Goal: Task Accomplishment & Management: Use online tool/utility

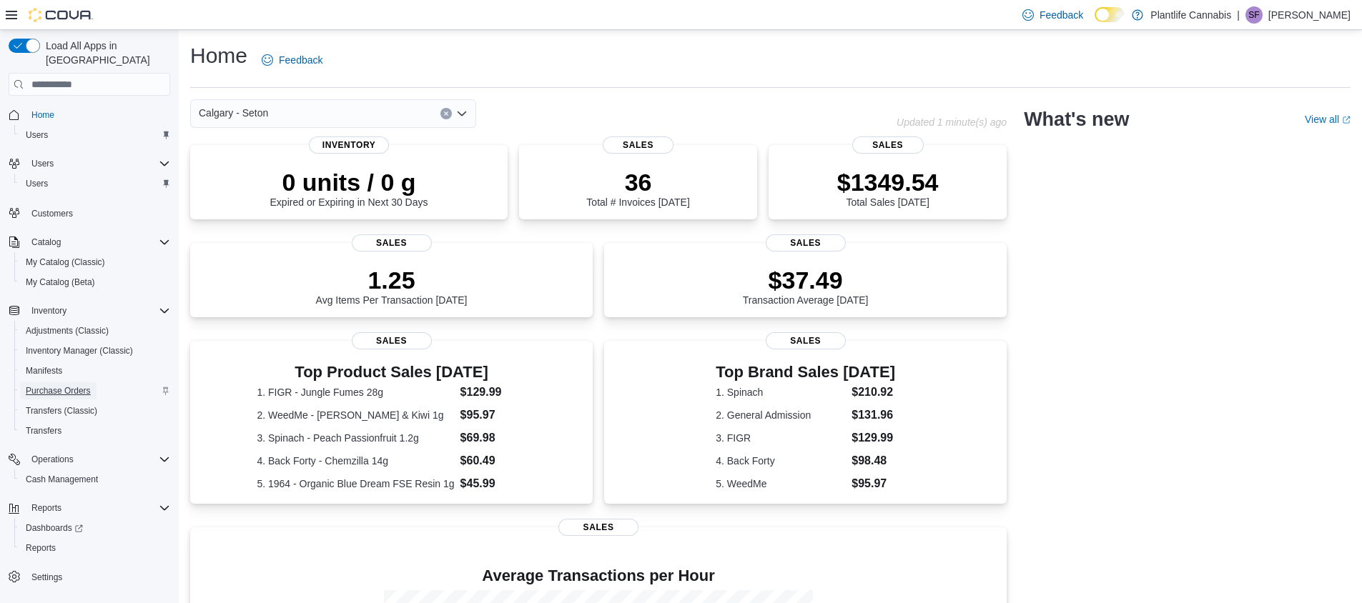
click at [51, 385] on span "Purchase Orders" at bounding box center [58, 390] width 65 height 11
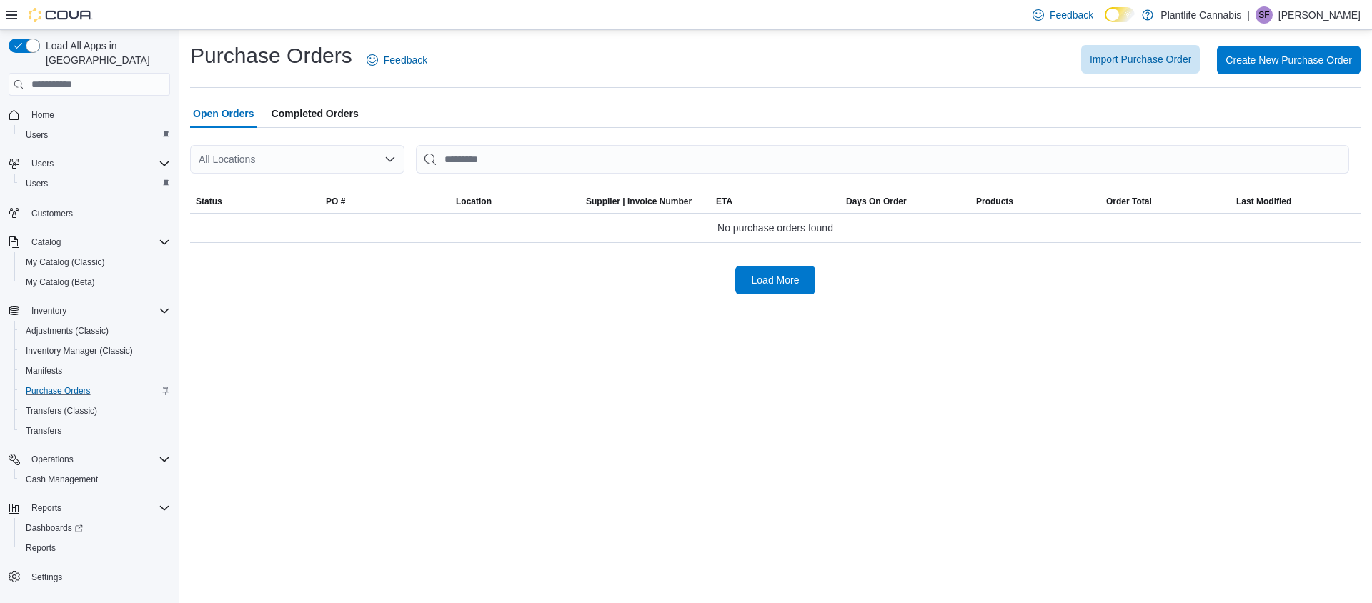
click at [1127, 61] on span "Import Purchase Order" at bounding box center [1141, 59] width 102 height 14
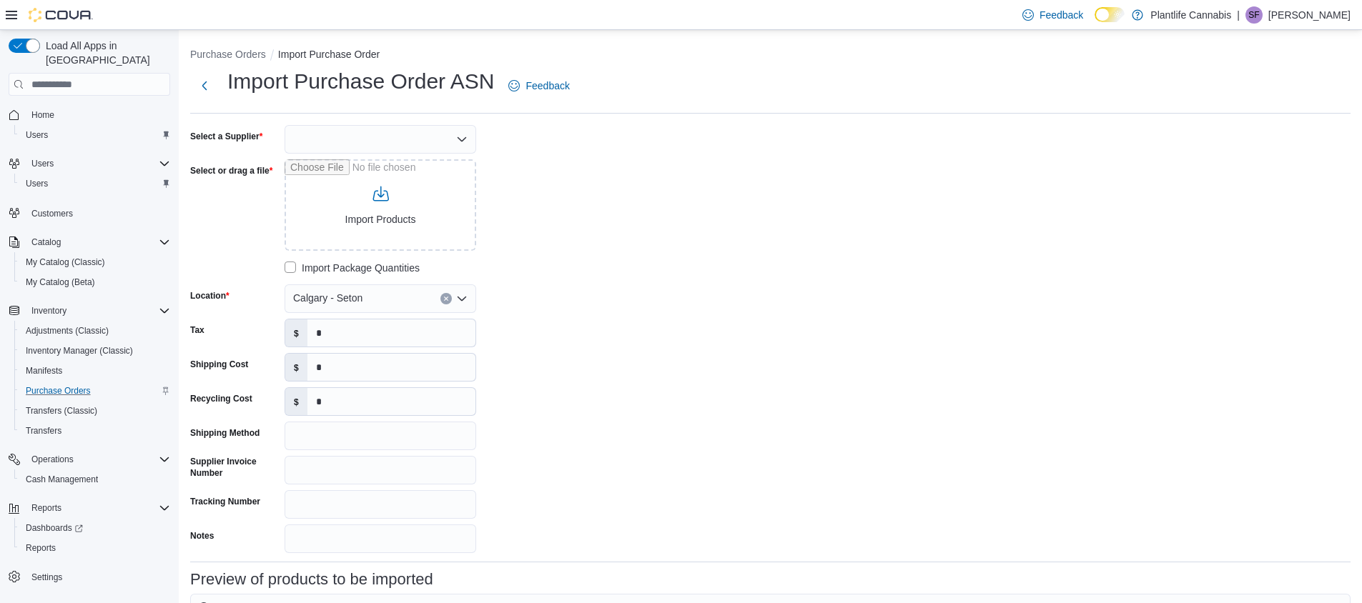
click at [379, 137] on div at bounding box center [381, 139] width 192 height 29
type input "**"
click at [340, 162] on span "AG LC" at bounding box center [388, 164] width 157 height 14
click at [330, 180] on input "Select or drag a file" at bounding box center [381, 204] width 192 height 91
type input "**********"
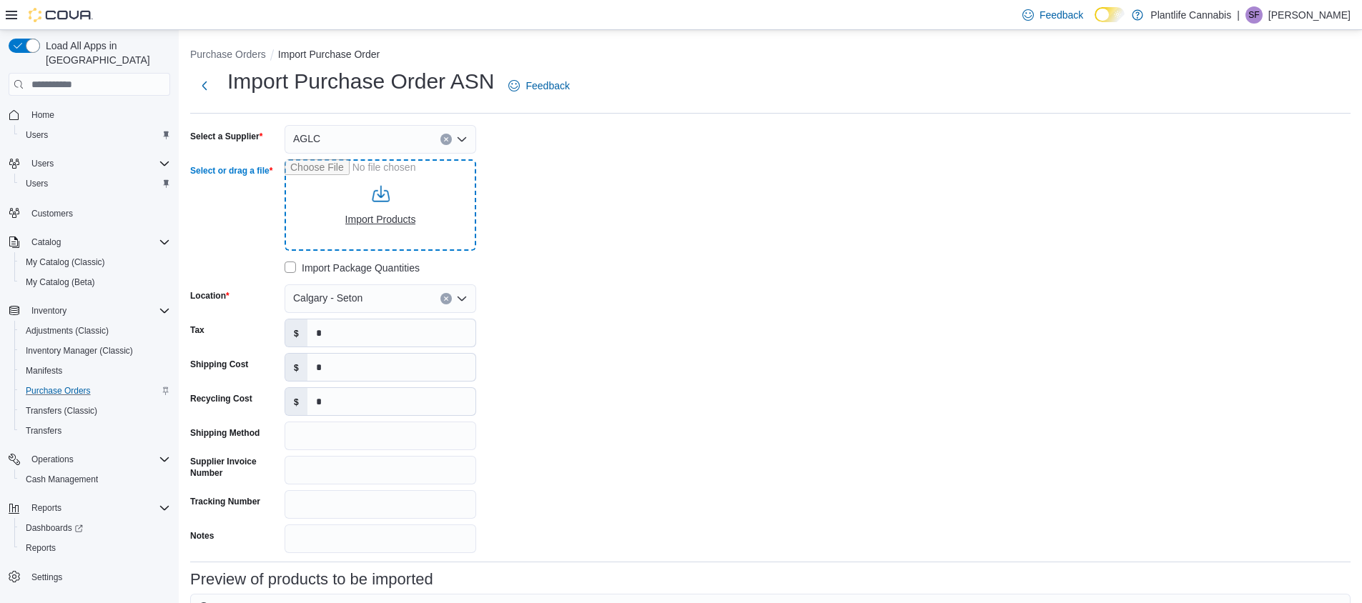
type input "**********"
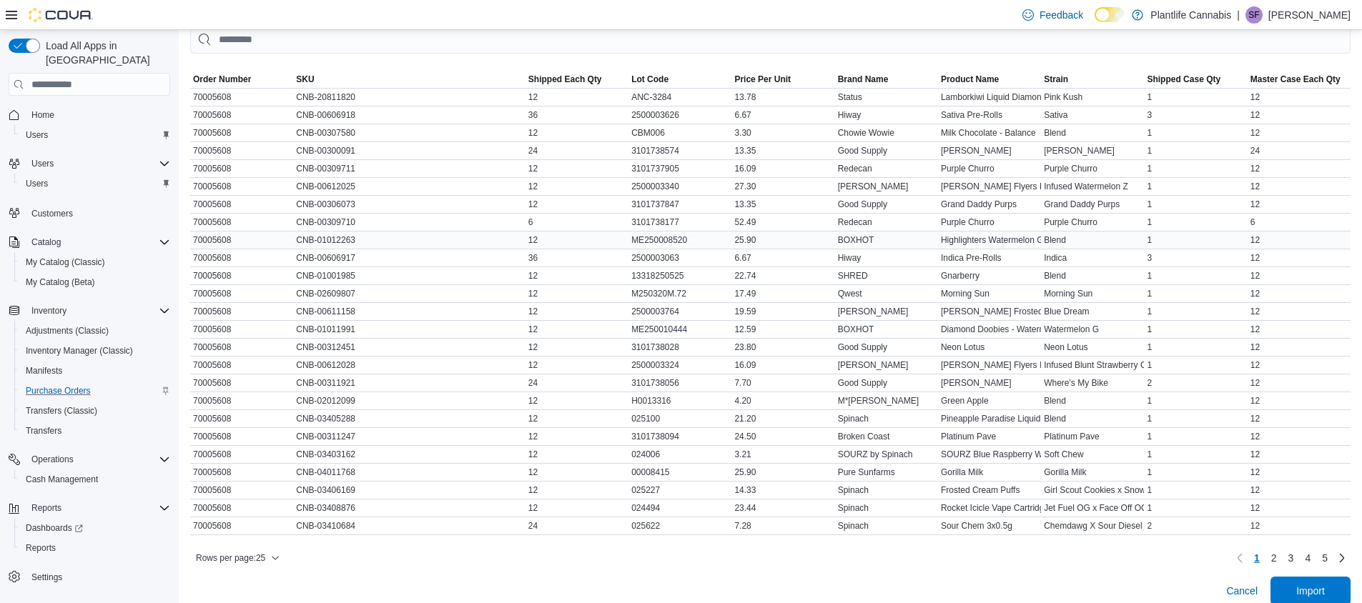
scroll to position [593, 0]
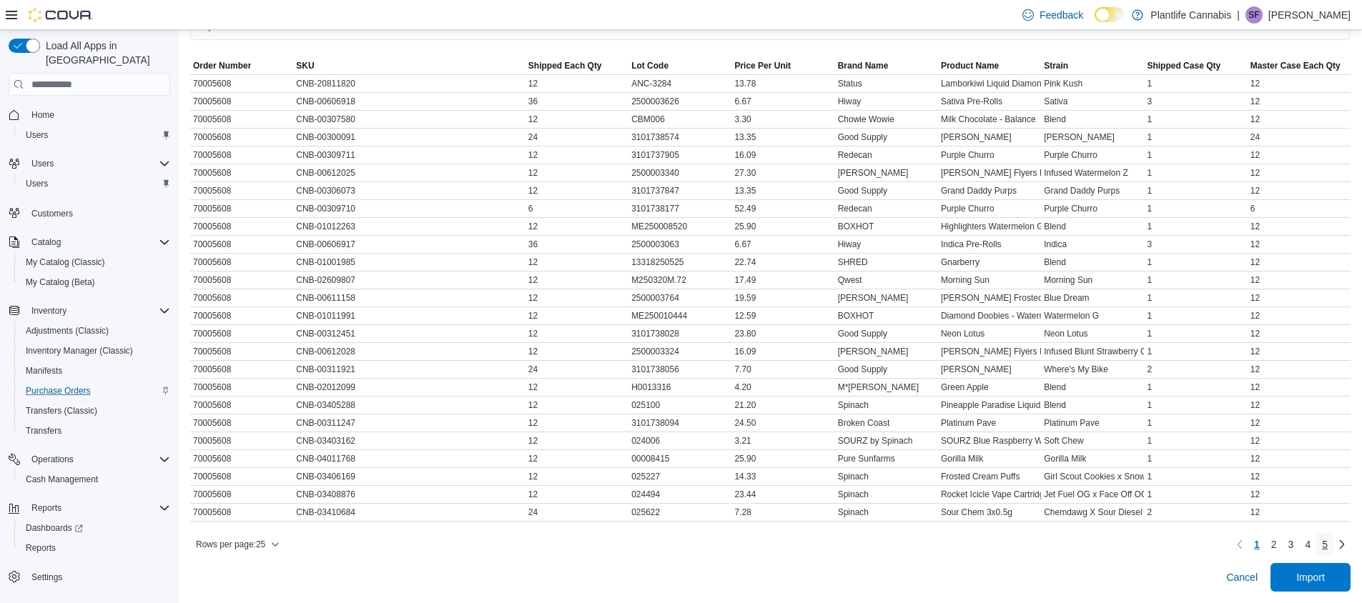
click at [1327, 540] on span "5" at bounding box center [1325, 545] width 6 height 14
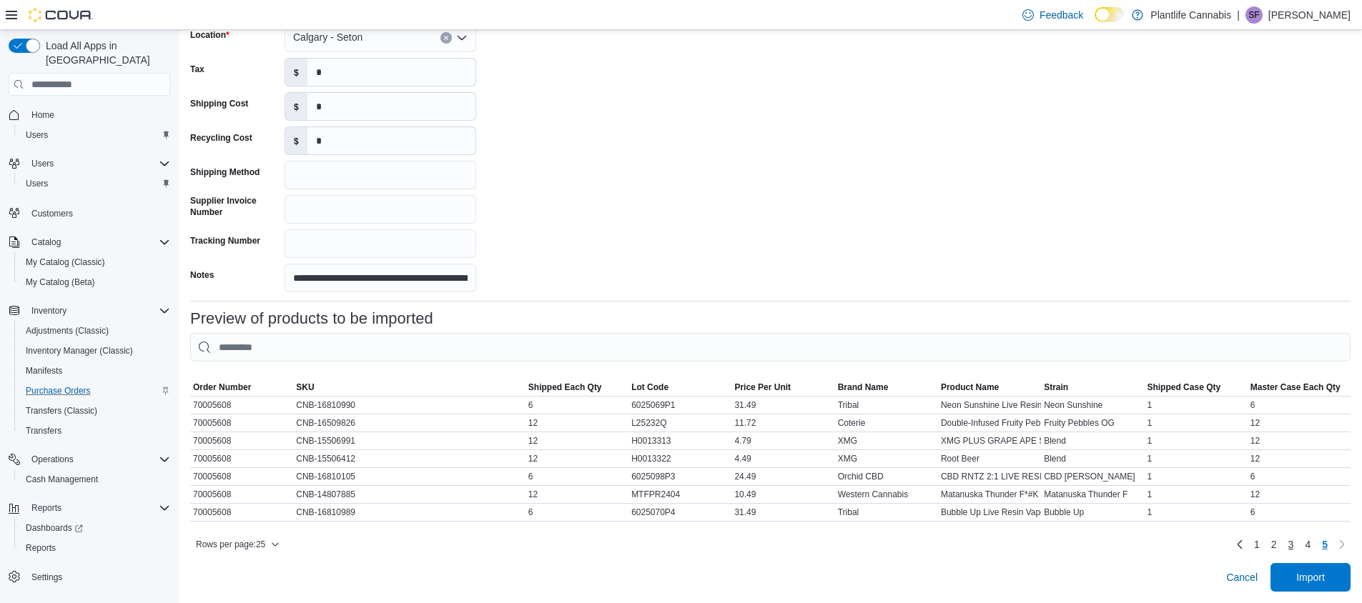
scroll to position [269, 0]
click at [1315, 578] on span "Import" at bounding box center [1310, 577] width 29 height 14
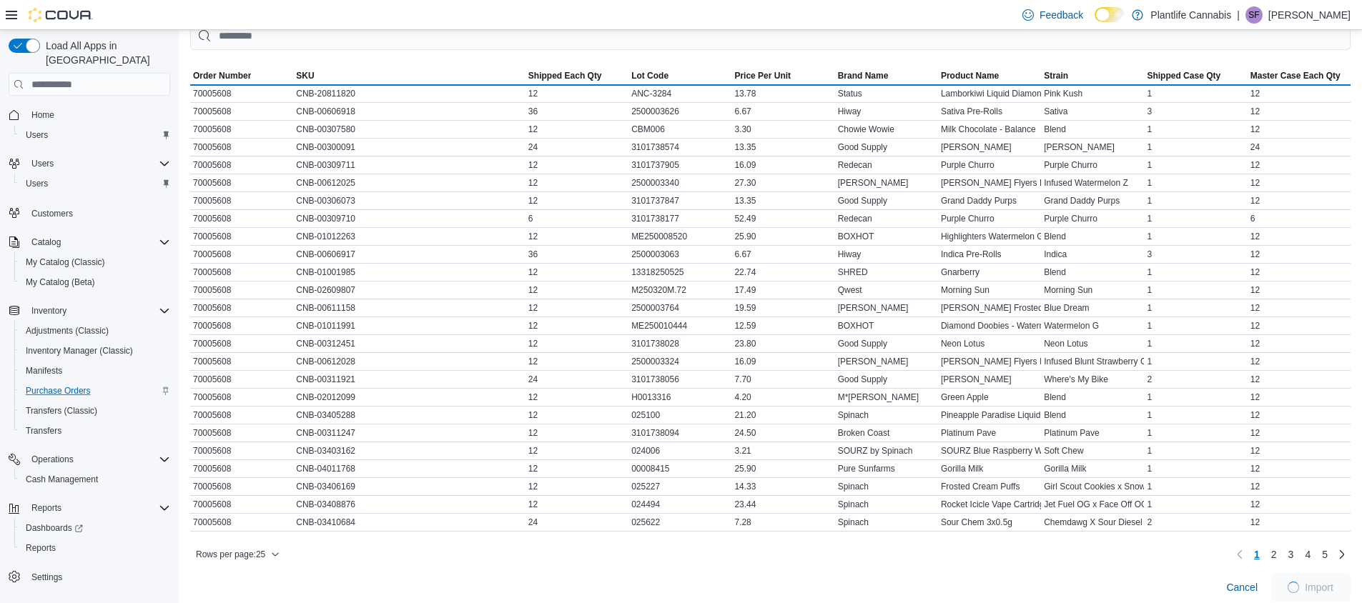
scroll to position [593, 0]
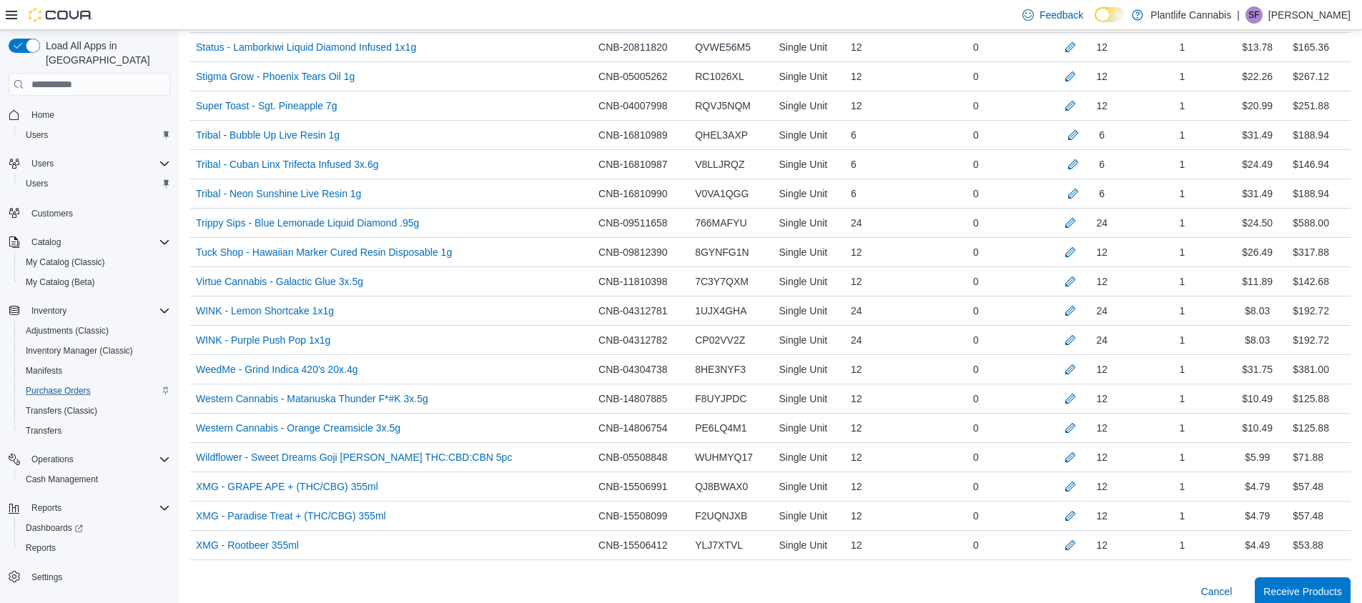
scroll to position [3213, 0]
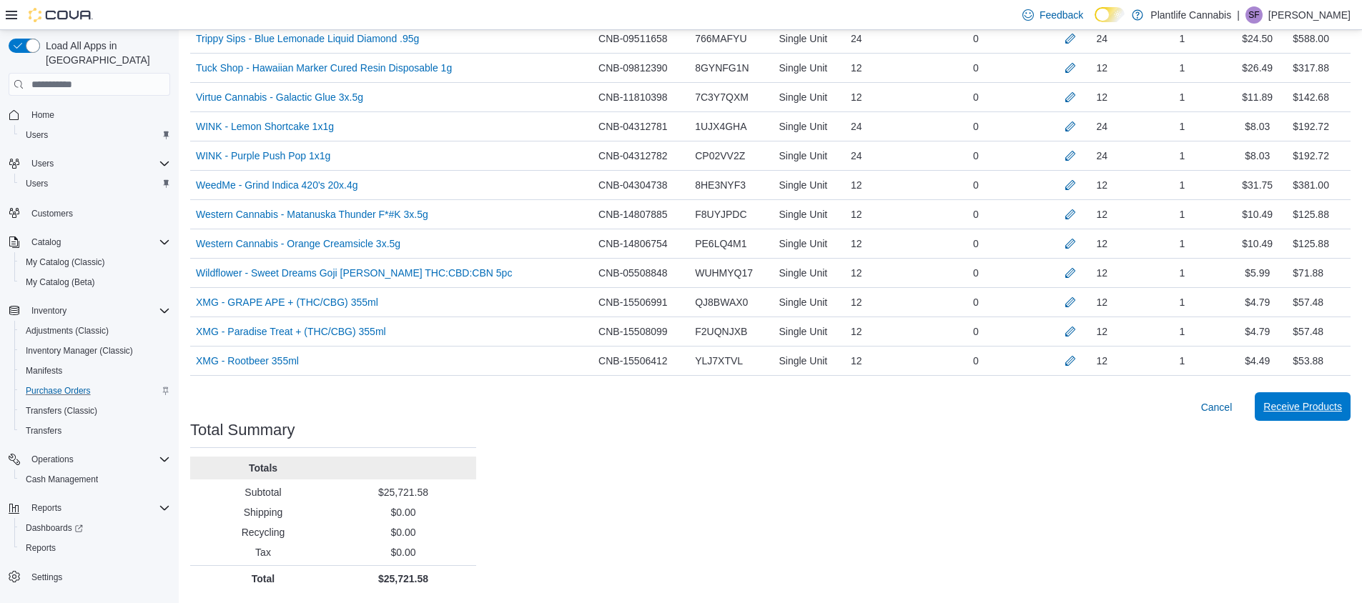
click at [1300, 405] on span "Receive Products" at bounding box center [1302, 407] width 79 height 14
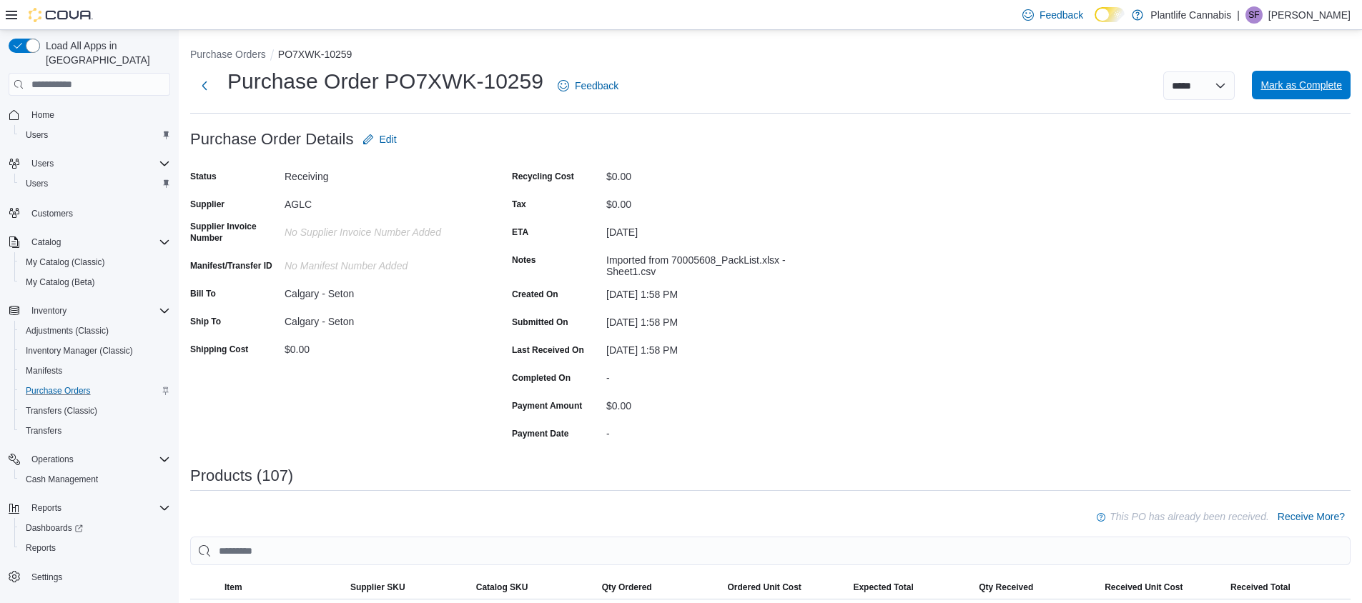
click at [1301, 81] on span "Mark as Complete" at bounding box center [1300, 85] width 81 height 14
